Goal: Information Seeking & Learning: Learn about a topic

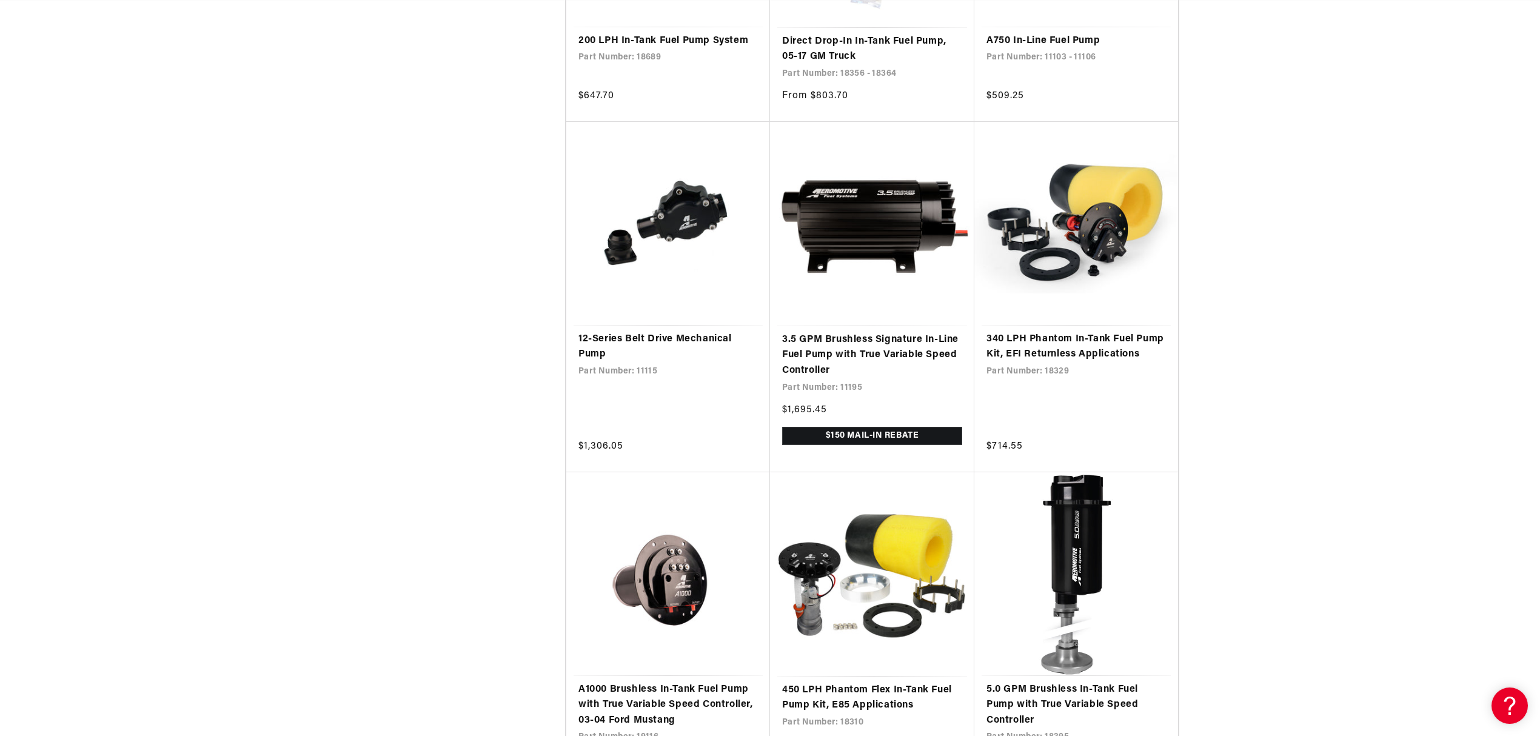
scroll to position [0, 1537]
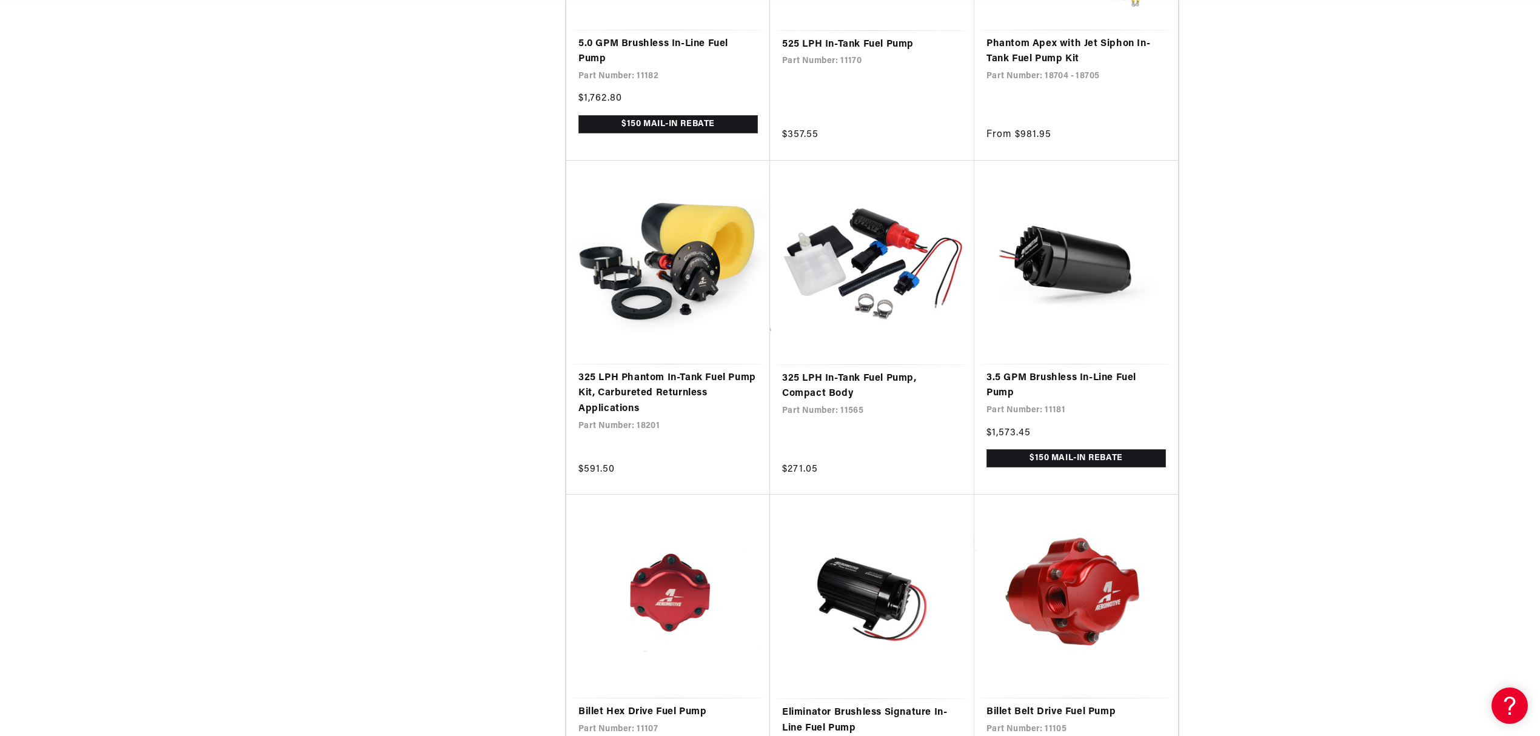
scroll to position [4482, 0]
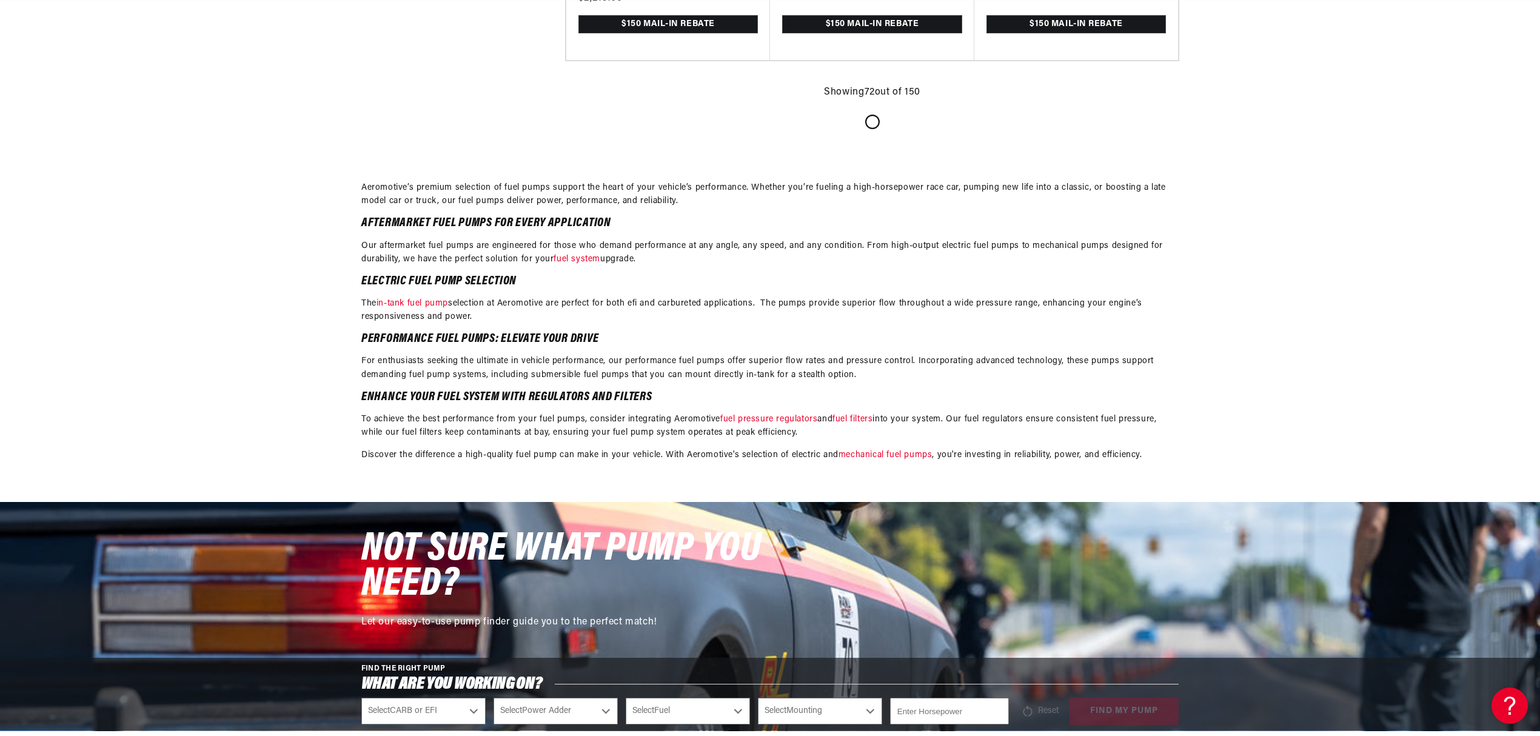
scroll to position [8486, 0]
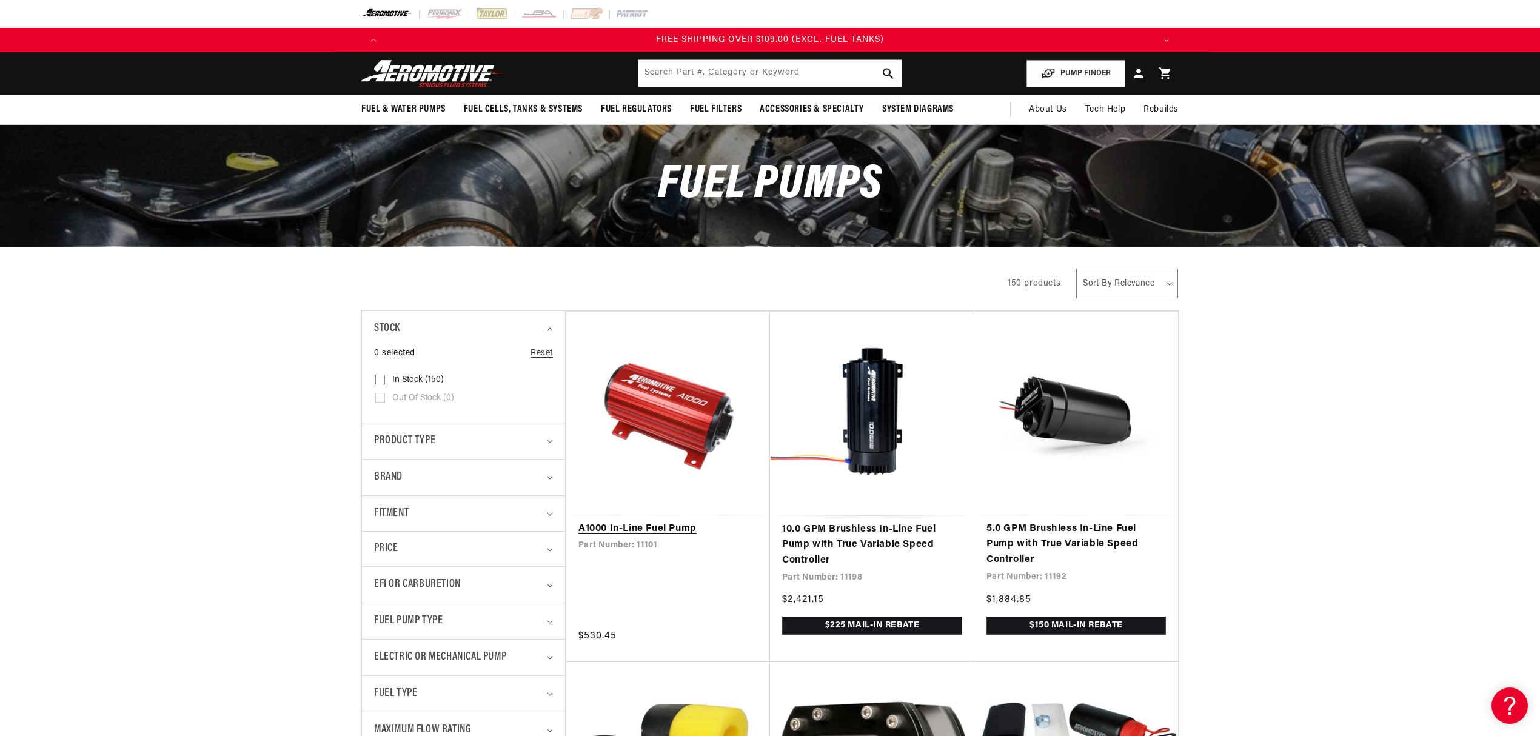
click at [621, 521] on link "A1000 In-Line Fuel Pump" at bounding box center [667, 529] width 179 height 16
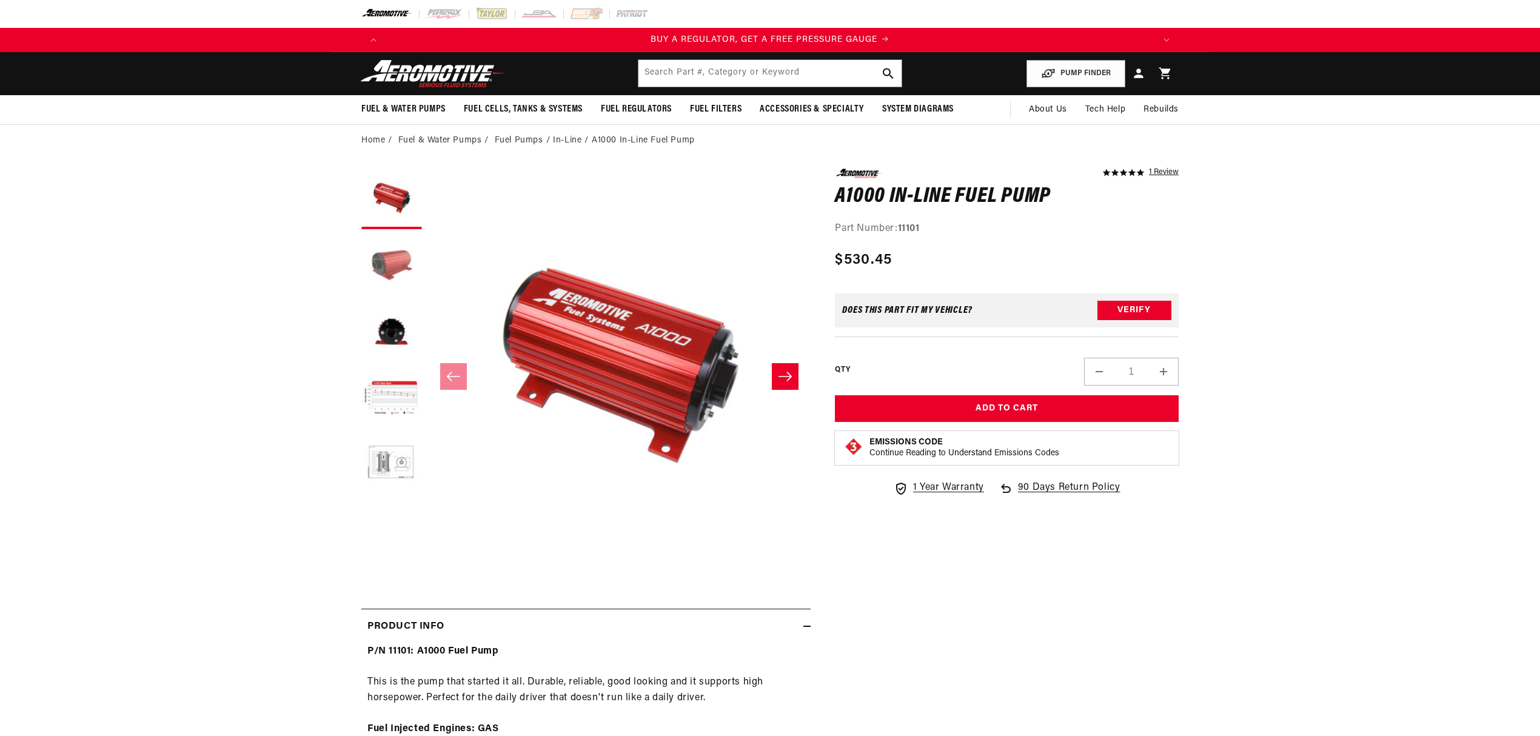
click at [396, 264] on button "Load image 2 in gallery view" at bounding box center [391, 265] width 61 height 61
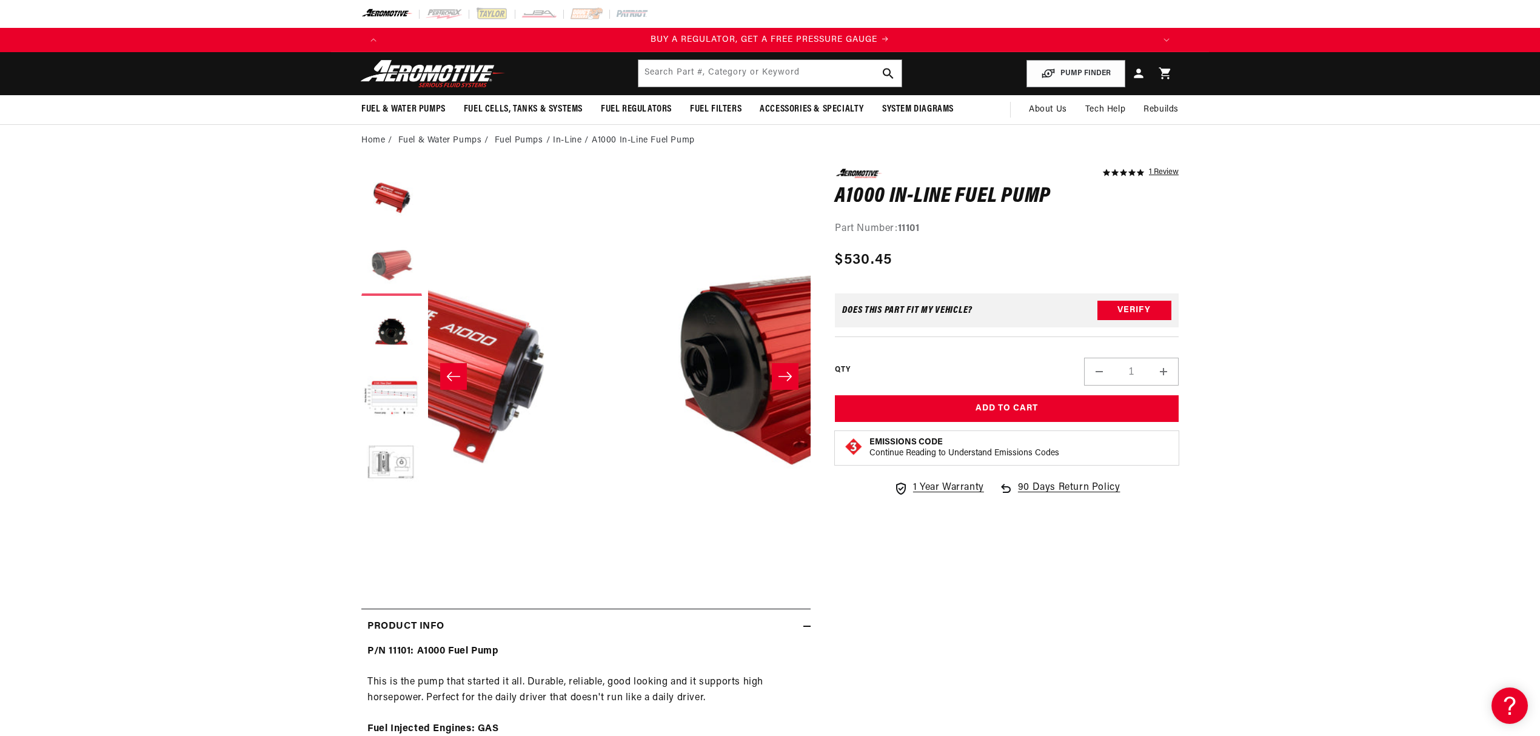
scroll to position [0, 383]
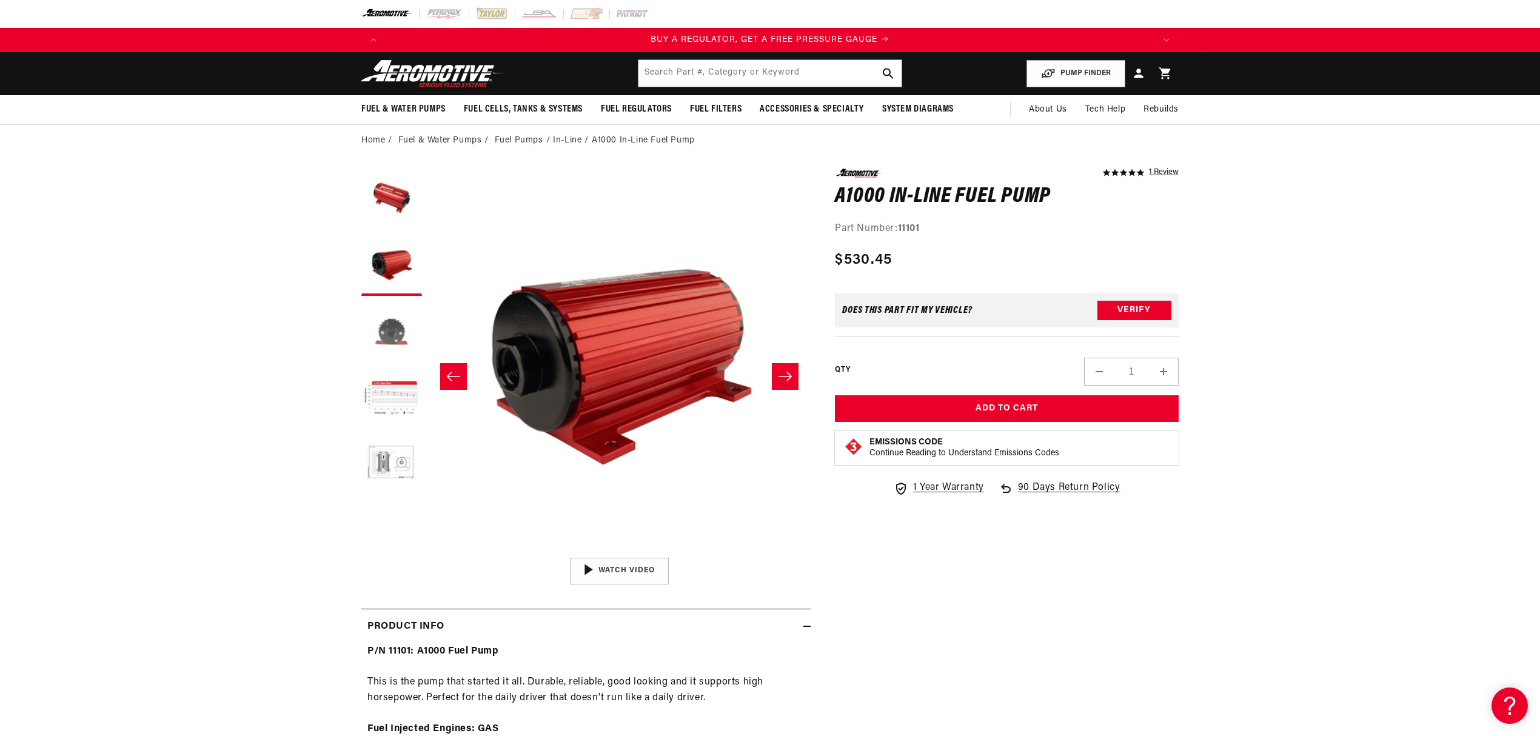
click at [379, 324] on button "Load image 3 in gallery view" at bounding box center [391, 332] width 61 height 61
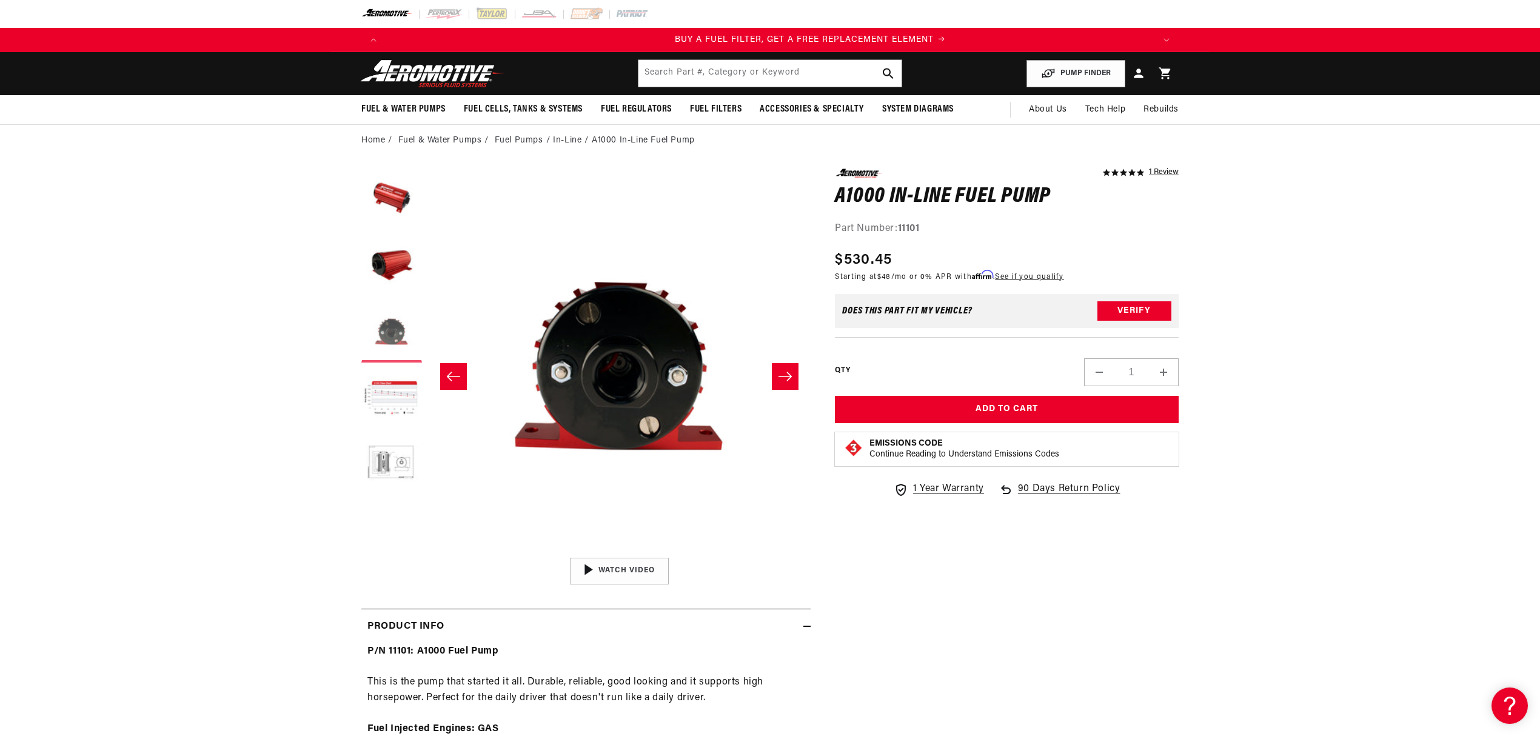
scroll to position [0, 769]
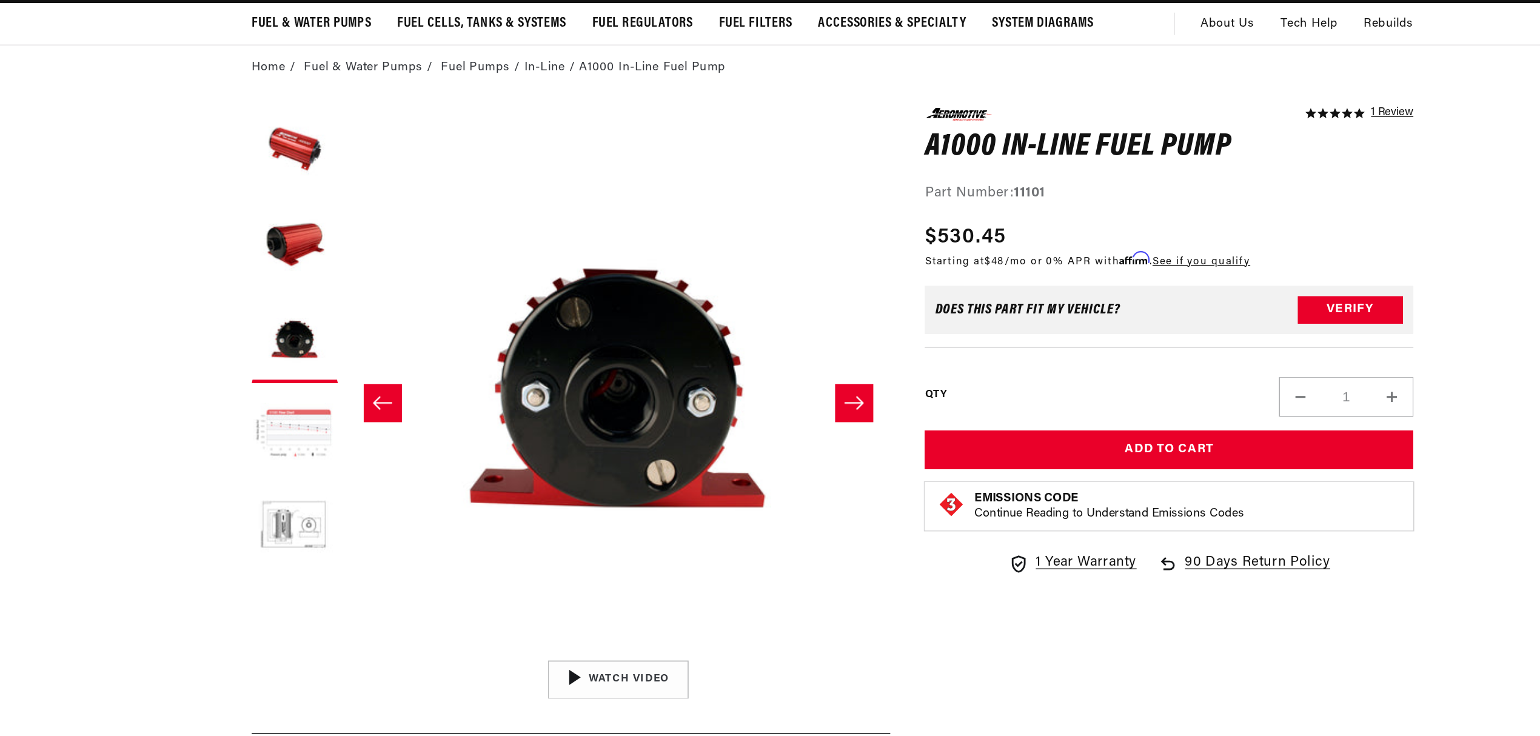
click at [395, 392] on button "Load image 4 in gallery view" at bounding box center [391, 399] width 61 height 61
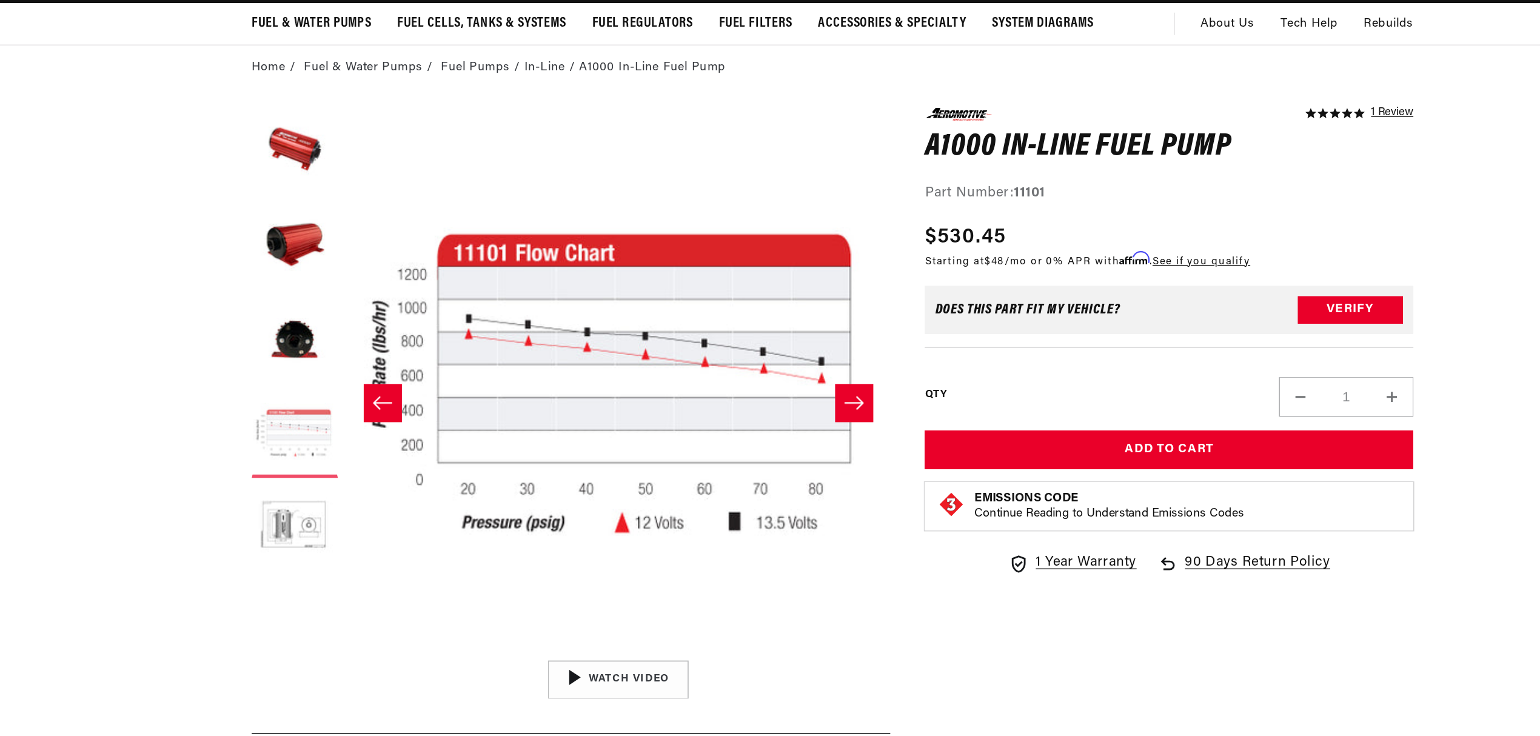
scroll to position [0, 2306]
click at [380, 466] on button "Load image 5 in gallery view" at bounding box center [391, 465] width 61 height 61
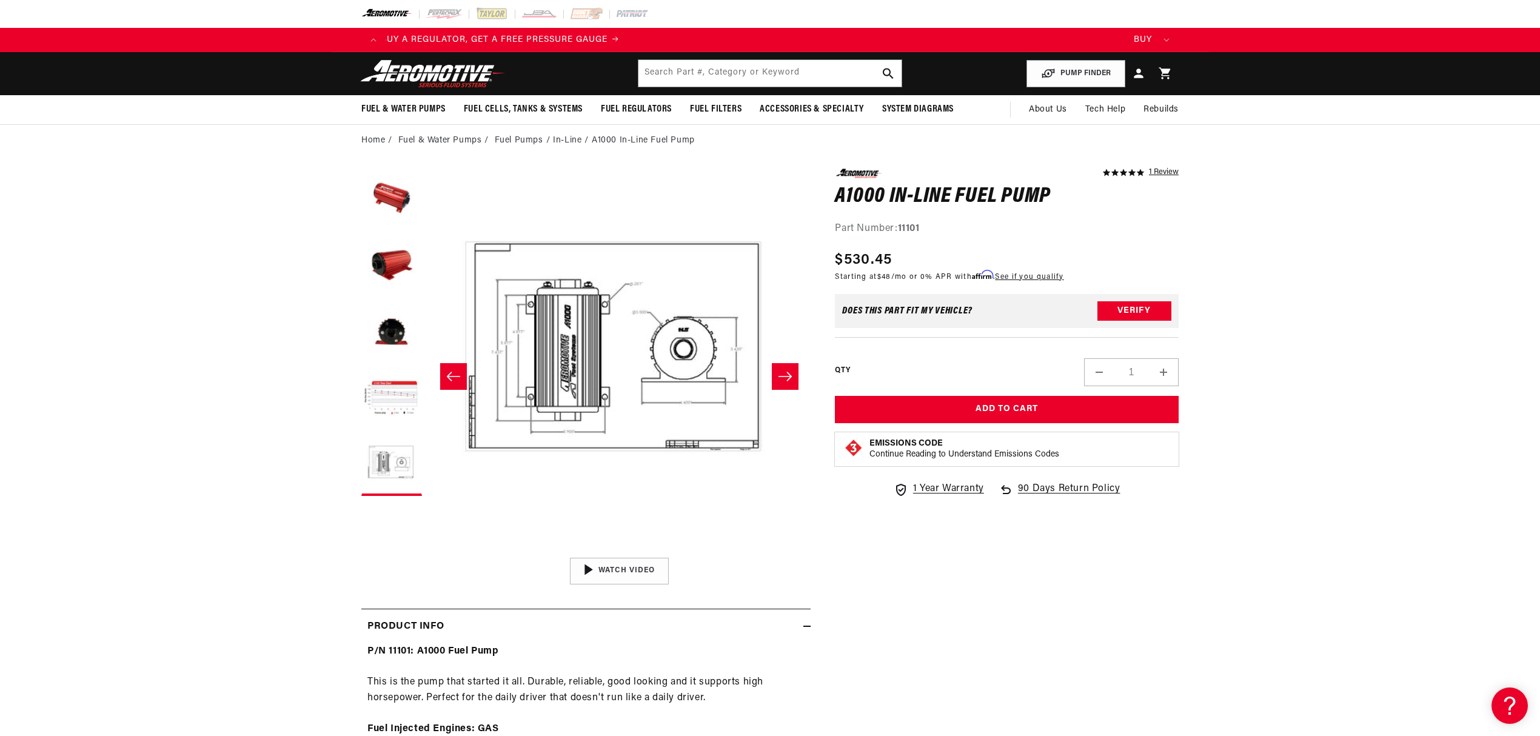
scroll to position [0, 0]
click at [386, 204] on button "Load image 1 in gallery view" at bounding box center [391, 199] width 61 height 61
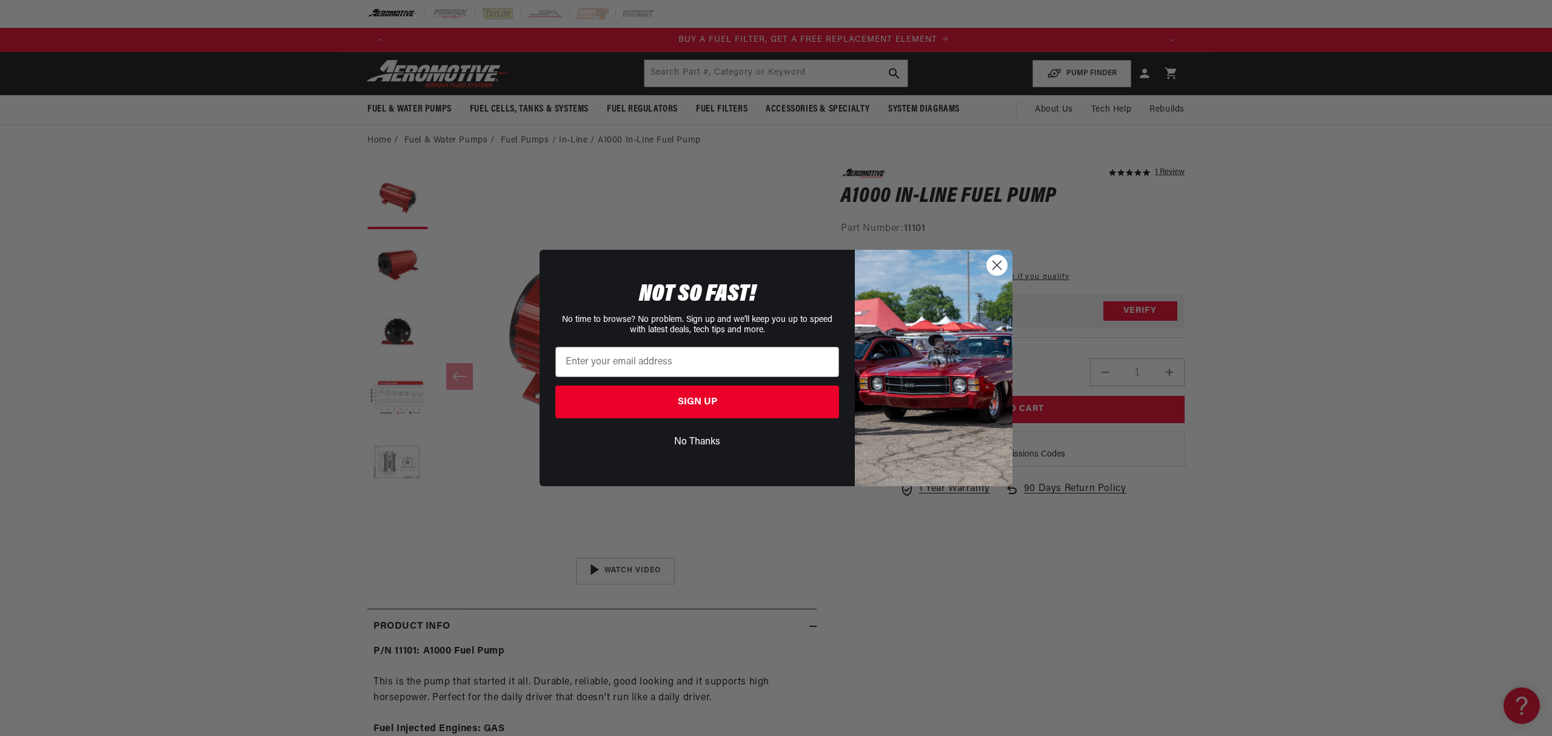
scroll to position [0, 769]
click at [983, 253] on img "POPUP Form" at bounding box center [934, 368] width 158 height 236
click at [988, 259] on circle "Close dialog" at bounding box center [997, 265] width 20 height 20
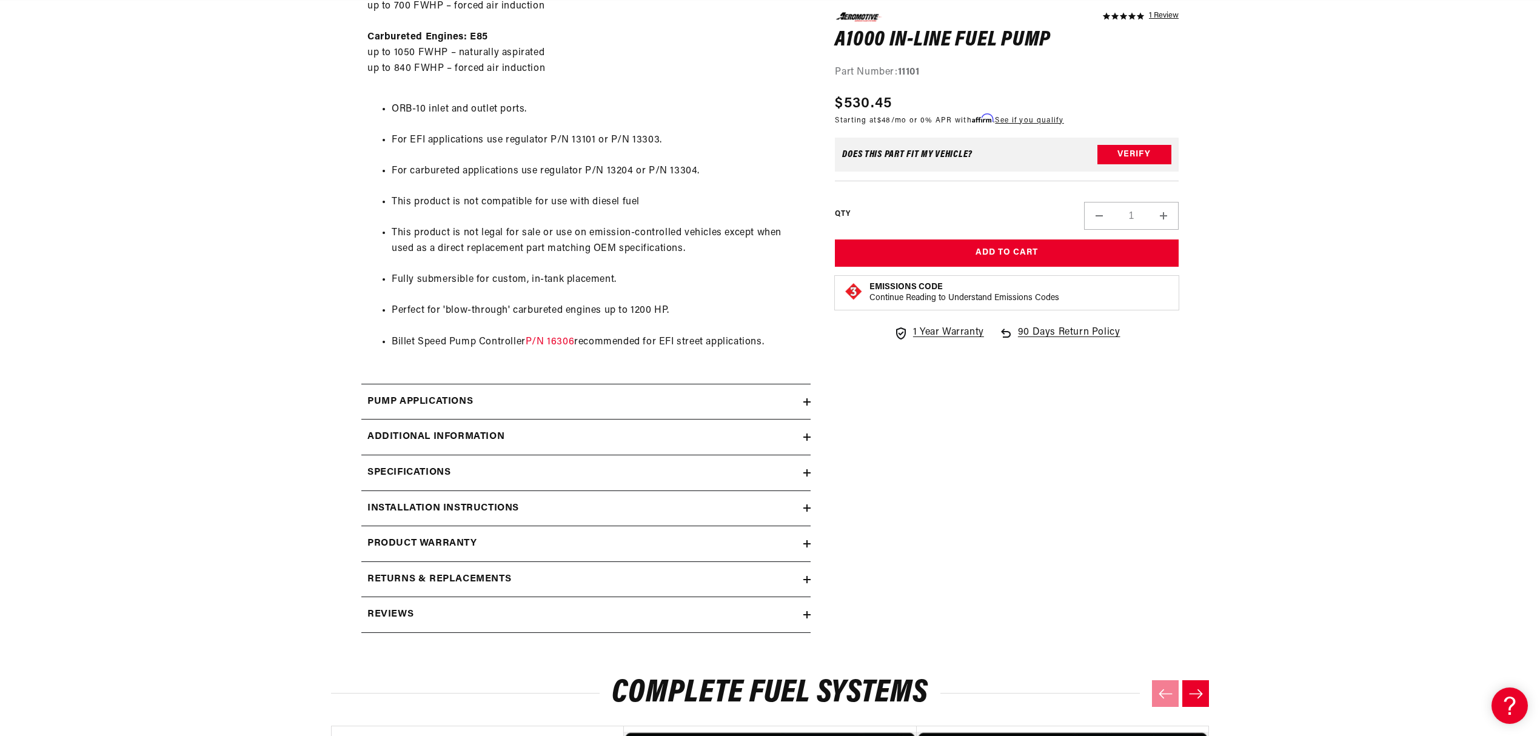
scroll to position [881, 0]
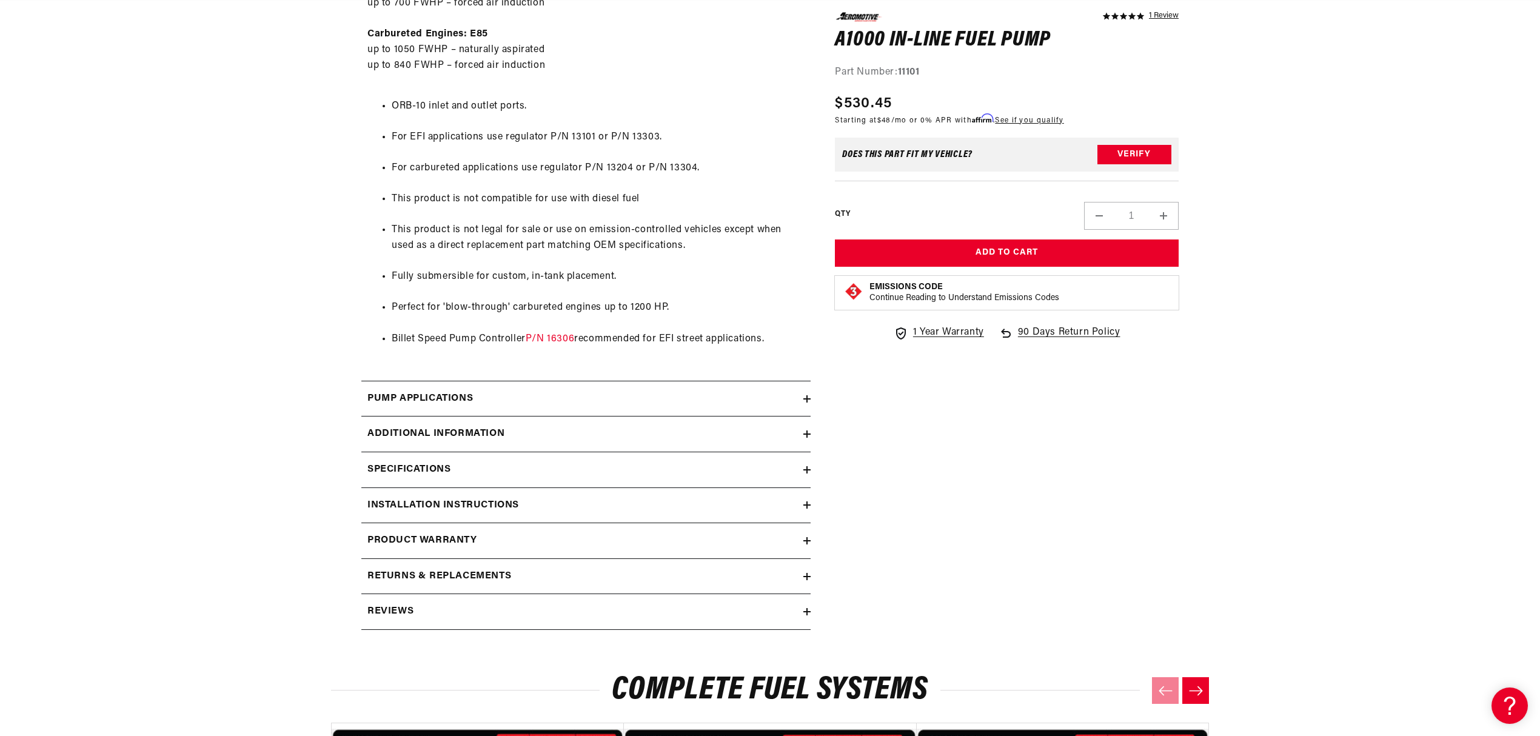
click at [708, 462] on div "Specifications" at bounding box center [582, 470] width 442 height 16
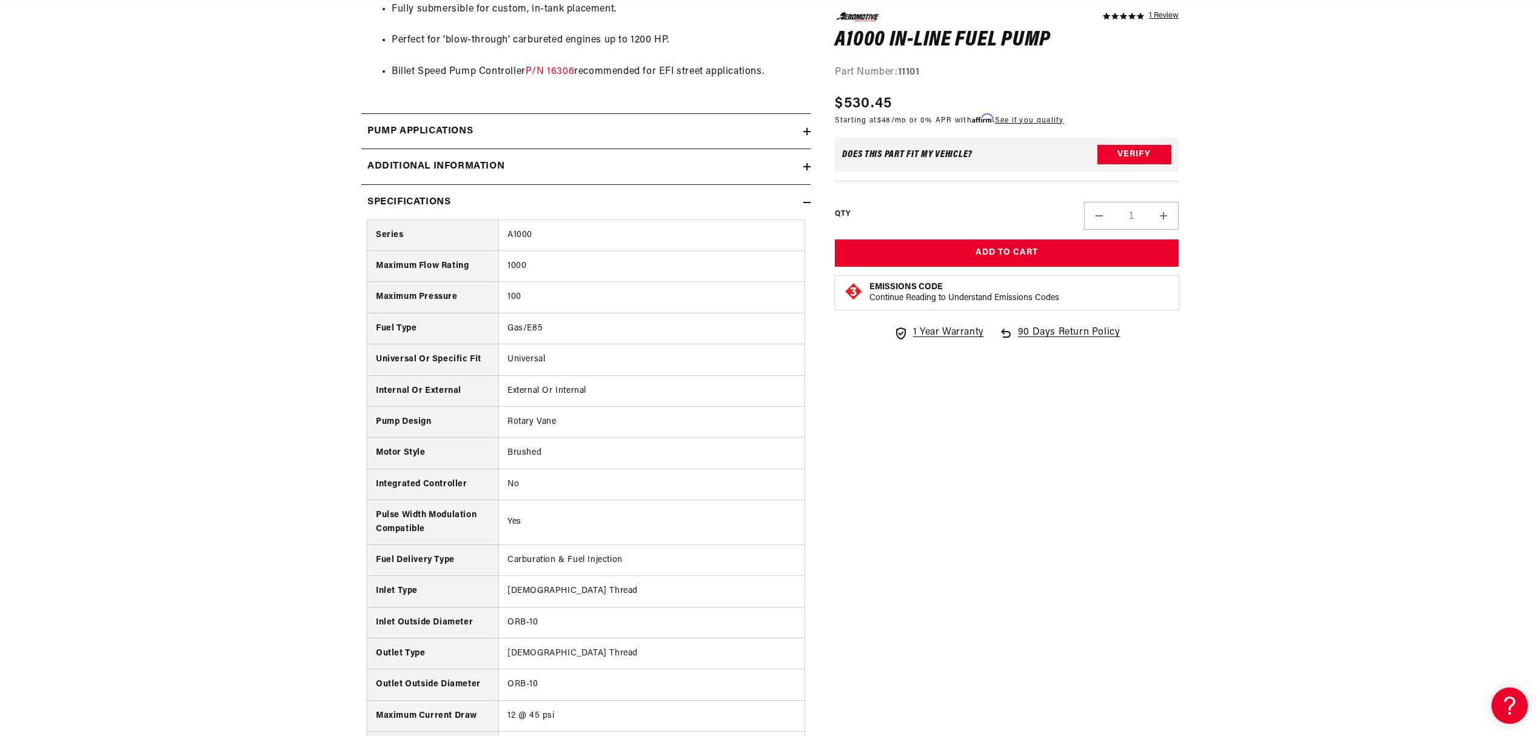
scroll to position [0, 0]
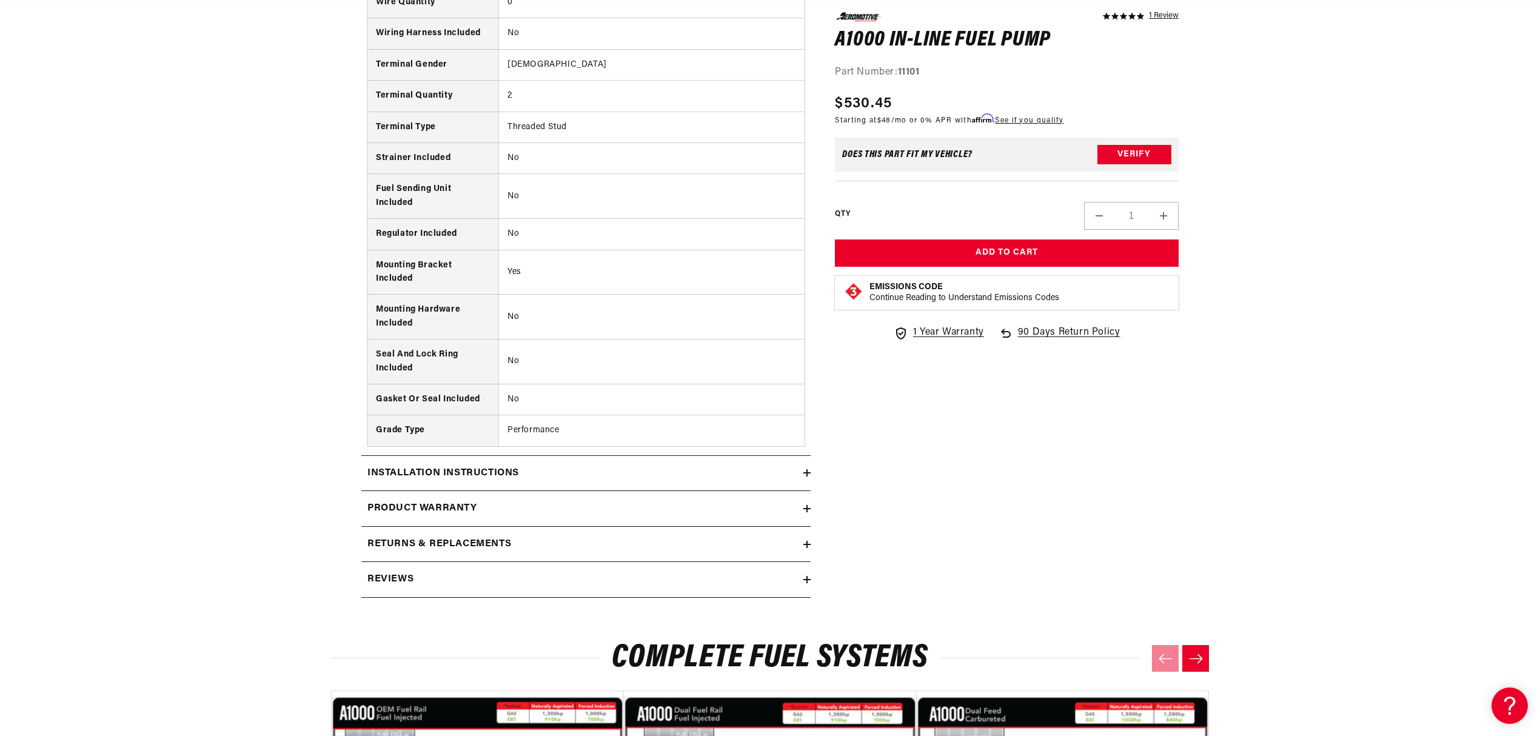
click at [704, 491] on summary "Installation Instructions" at bounding box center [585, 473] width 449 height 35
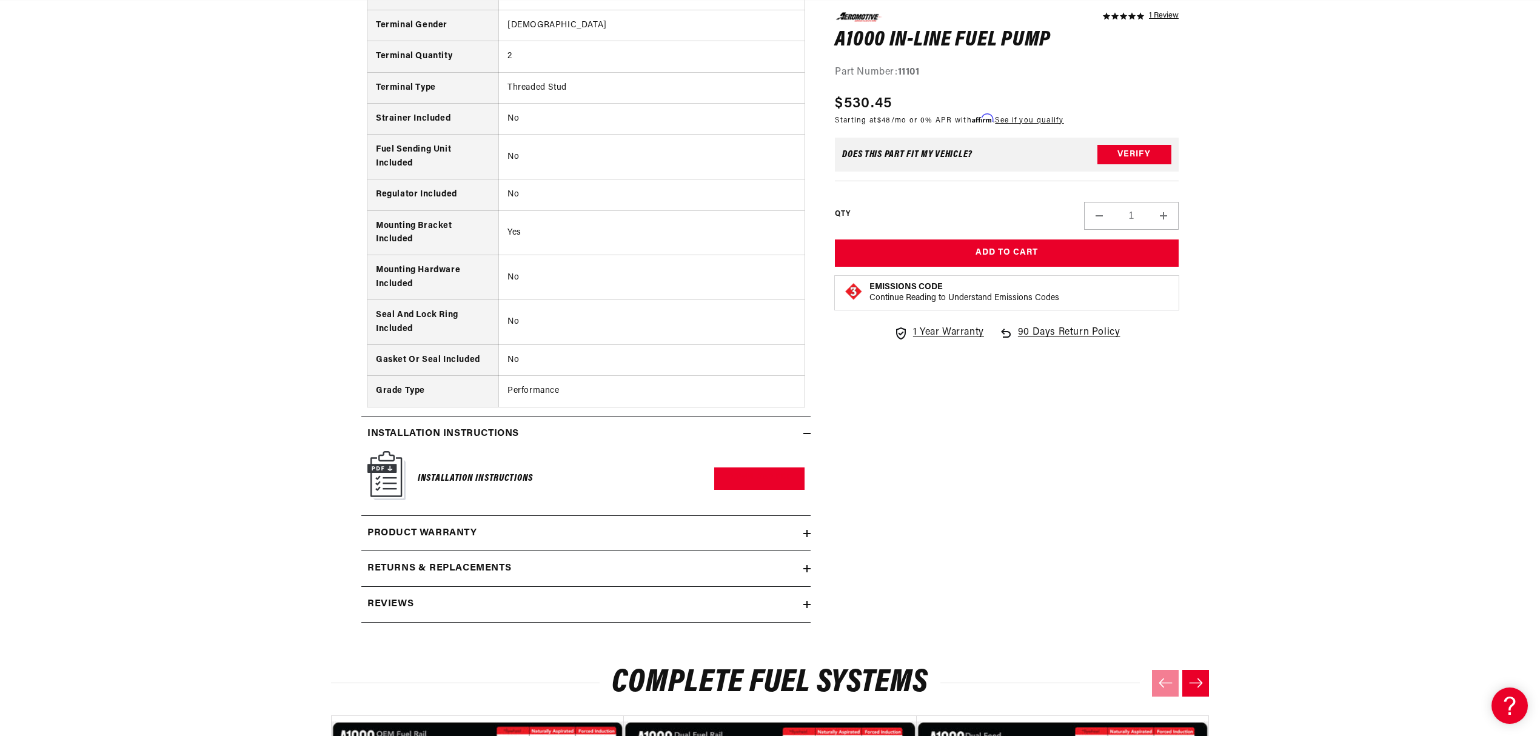
click at [707, 537] on div "Product warranty" at bounding box center [582, 534] width 442 height 16
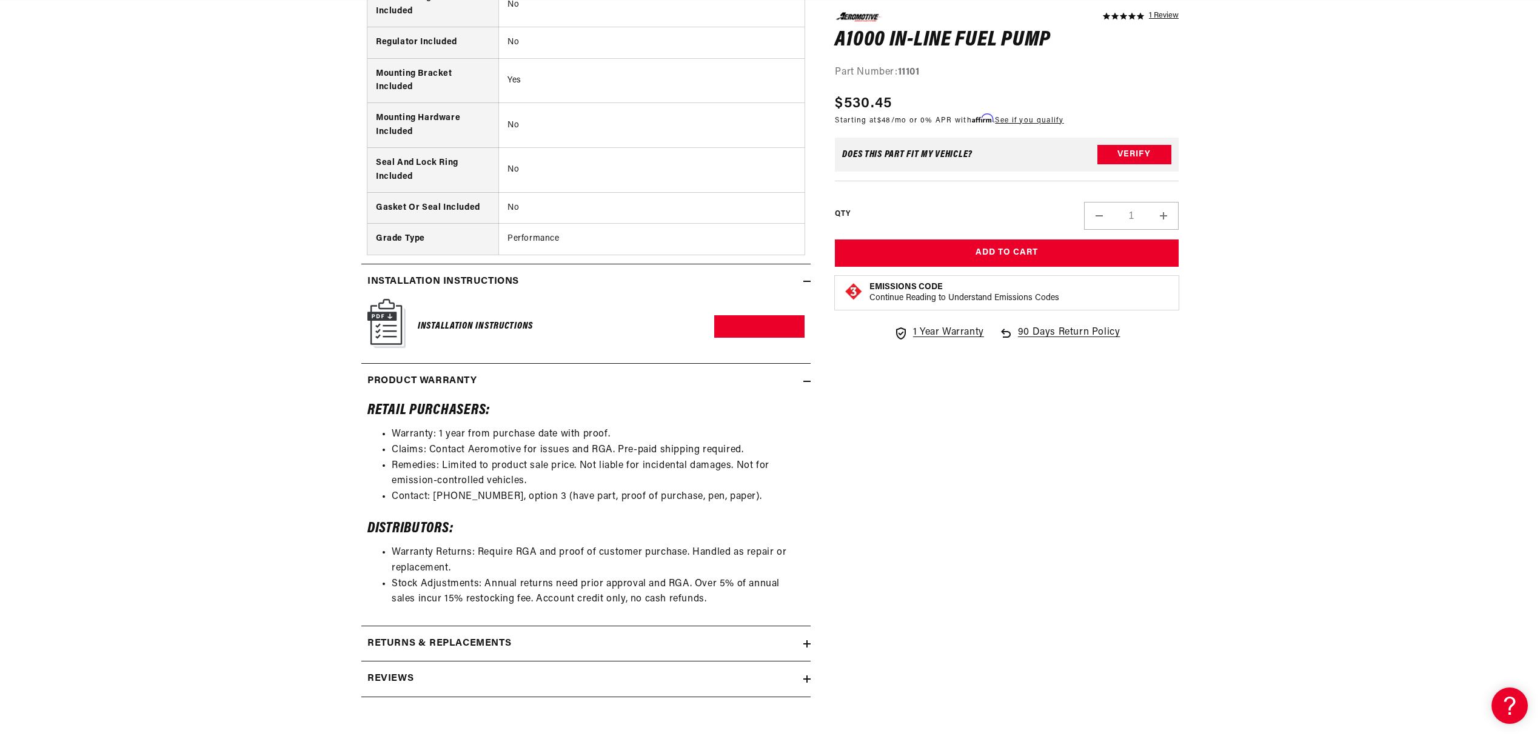
drag, startPoint x: 707, startPoint y: 537, endPoint x: 685, endPoint y: 354, distance: 183.8
click at [685, 354] on div "Installation Instructions Download PDF" at bounding box center [585, 326] width 437 height 55
click at [752, 335] on link "Download PDF" at bounding box center [759, 326] width 90 height 22
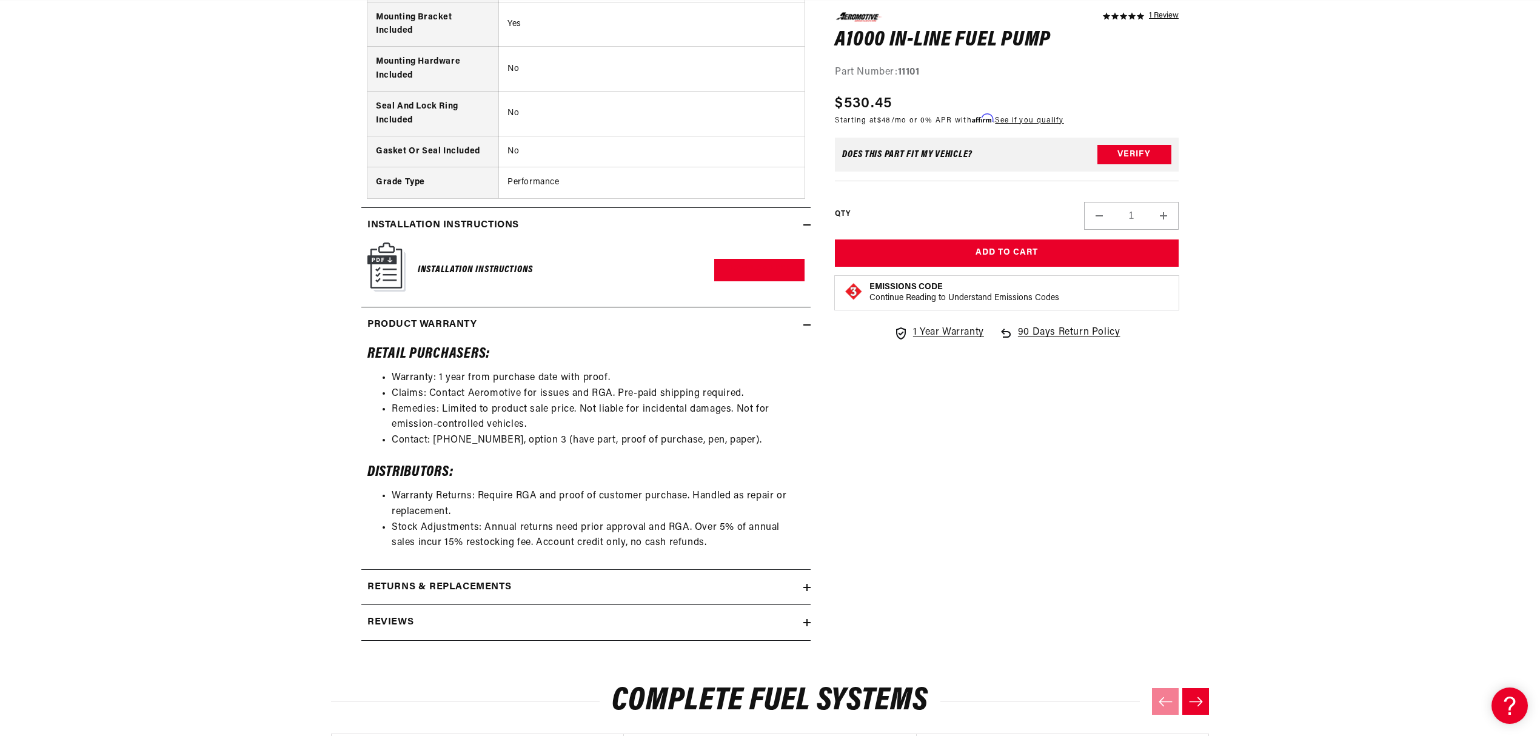
scroll to position [2205, 0]
click at [715, 587] on div "Returns & replacements" at bounding box center [582, 586] width 442 height 16
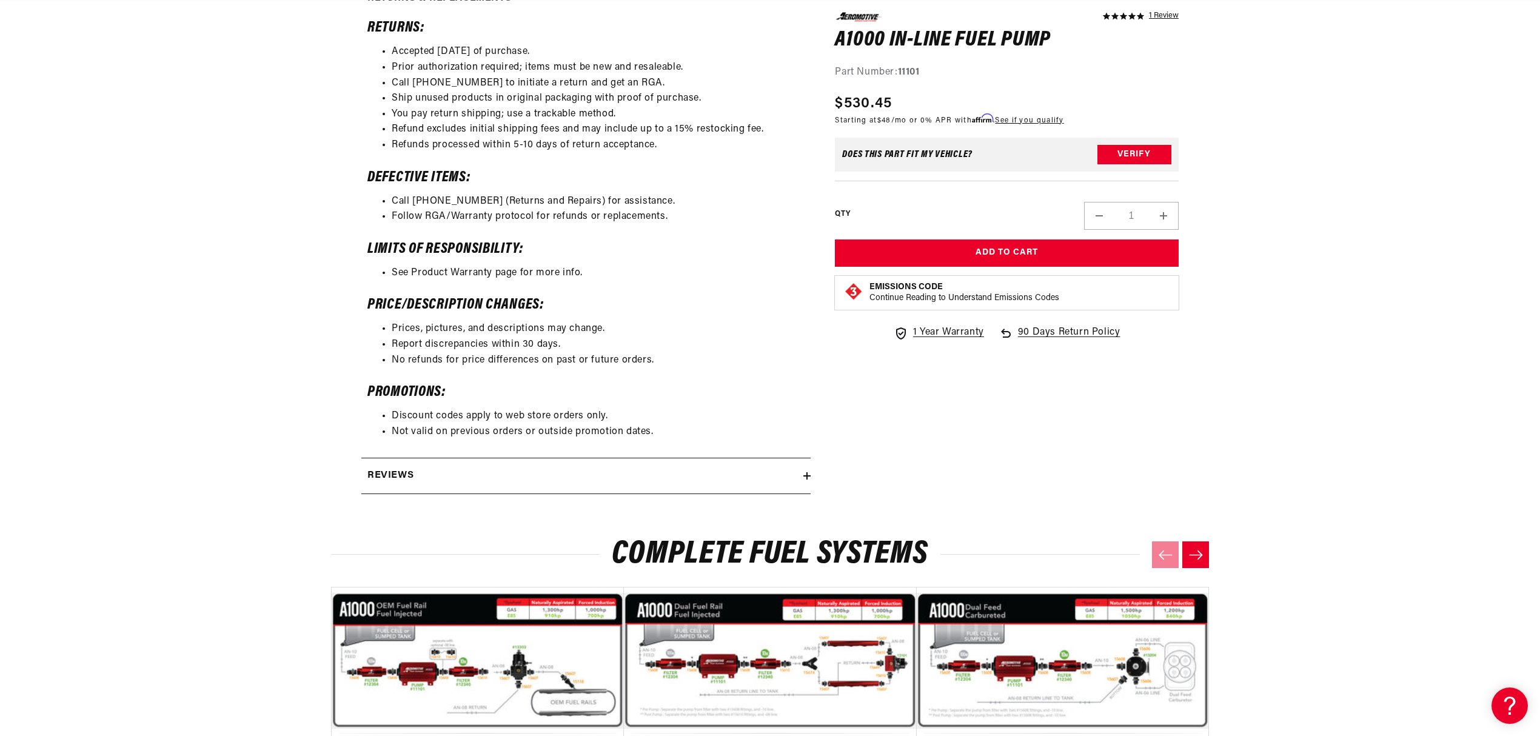
scroll to position [2791, 0]
click at [761, 484] on div "Reviews" at bounding box center [582, 477] width 442 height 16
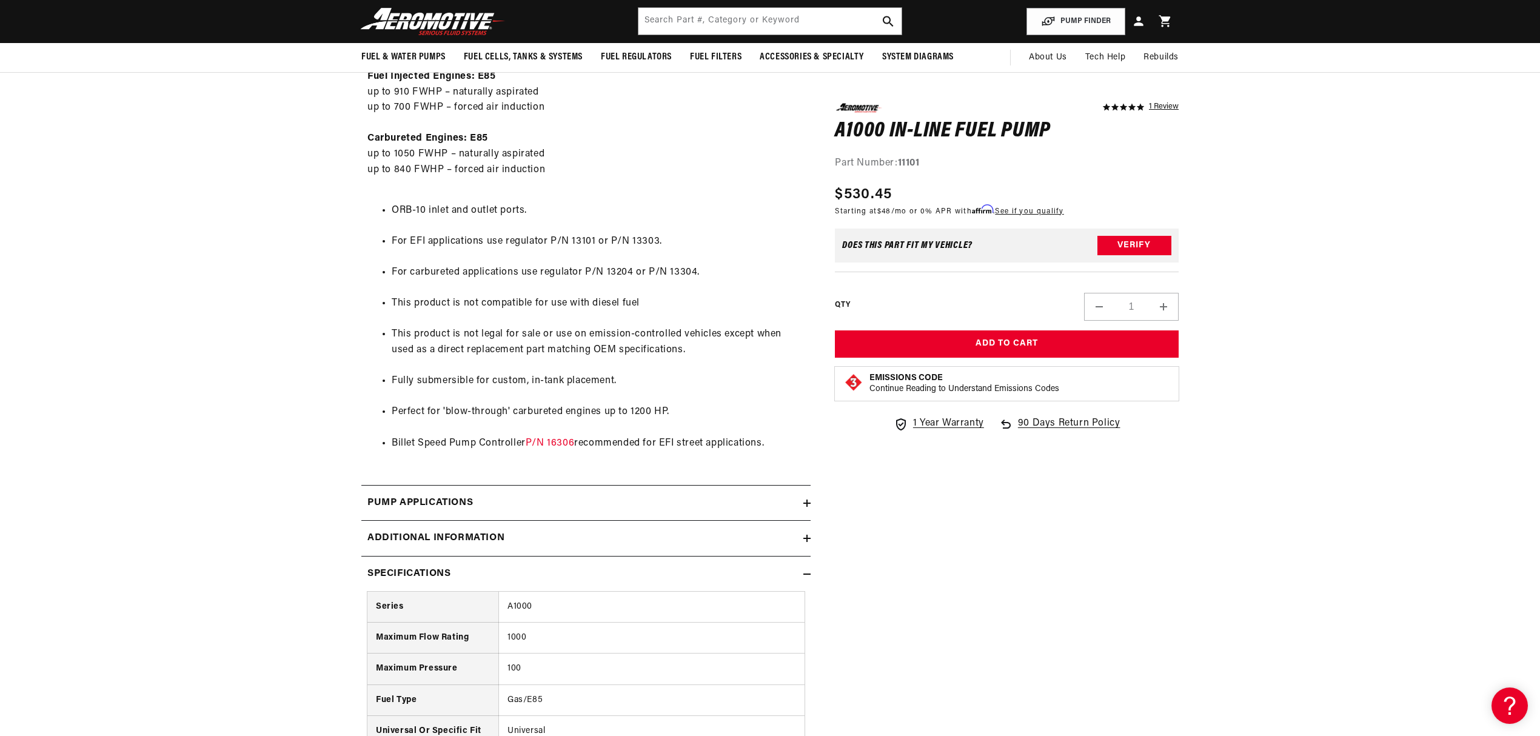
scroll to position [527, 0]
